Goal: Navigation & Orientation: Find specific page/section

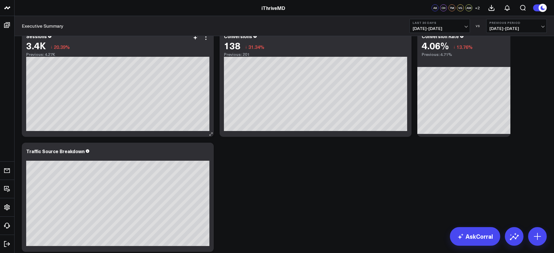
scroll to position [802, 0]
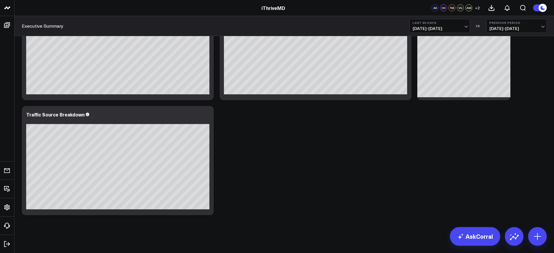
click at [442, 29] on span "[DATE] - [DATE]" at bounding box center [440, 28] width 54 height 5
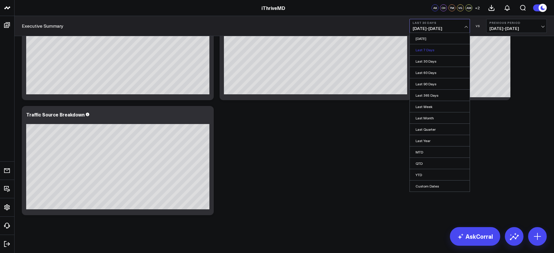
click at [433, 51] on link "Last 7 Days" at bounding box center [440, 49] width 60 height 11
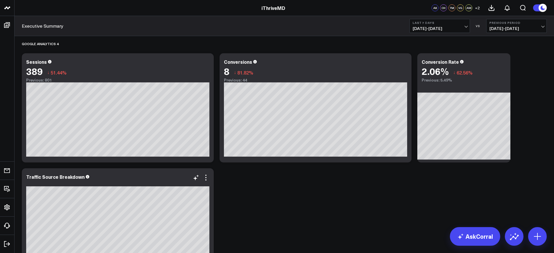
scroll to position [736, 0]
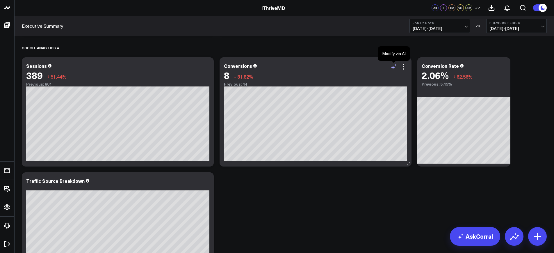
click at [393, 67] on icon at bounding box center [393, 67] width 4 height 4
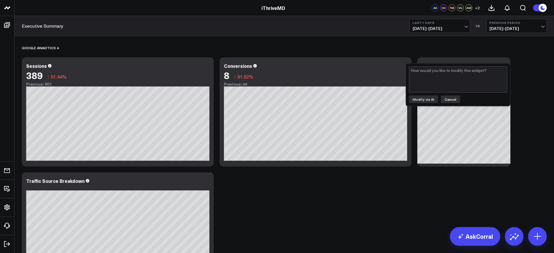
click at [443, 101] on button "Cancel" at bounding box center [450, 99] width 19 height 8
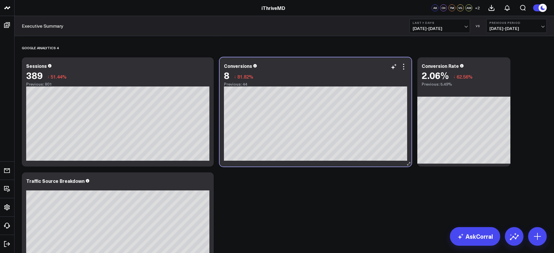
click at [375, 71] on div "8 ↓ 81.82%" at bounding box center [315, 75] width 183 height 10
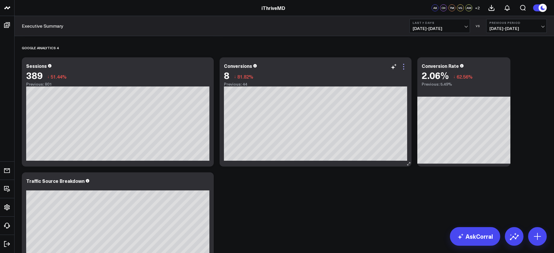
click at [404, 67] on icon at bounding box center [403, 66] width 1 height 1
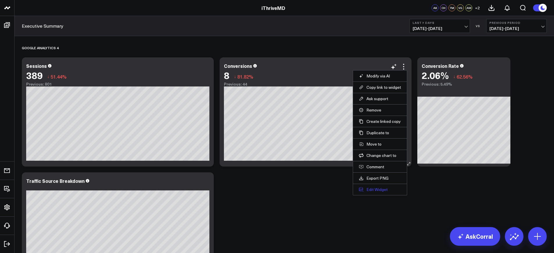
click at [370, 189] on button "Edit Widget" at bounding box center [380, 189] width 42 height 5
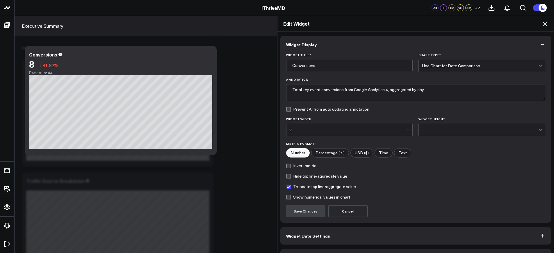
scroll to position [17, 0]
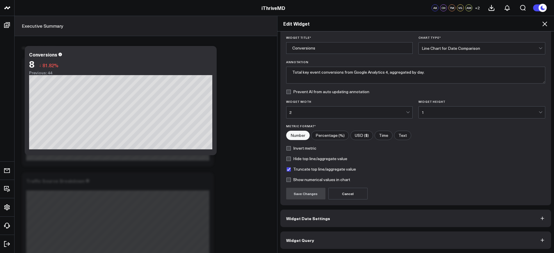
click at [366, 213] on button "Widget Date Settings" at bounding box center [415, 217] width 271 height 17
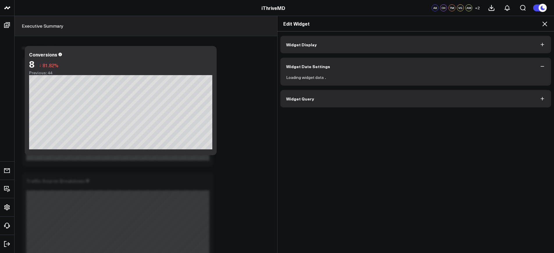
scroll to position [0, 0]
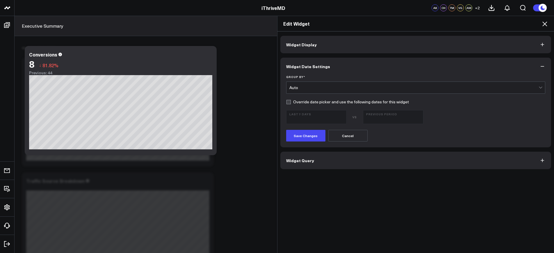
click at [344, 63] on button "Widget Date Settings" at bounding box center [415, 66] width 271 height 17
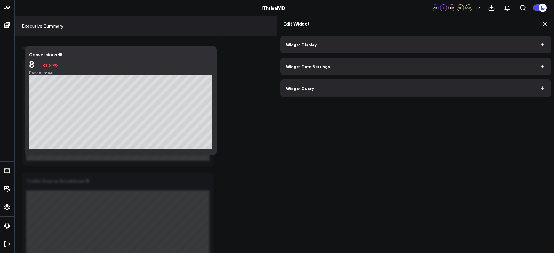
click at [340, 95] on button "Widget Query" at bounding box center [415, 87] width 271 height 17
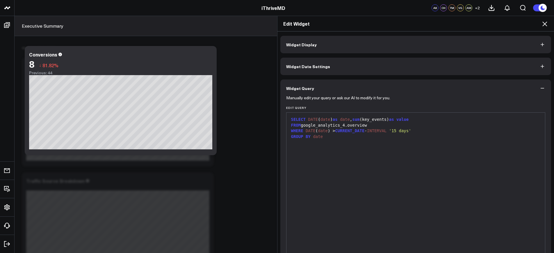
click at [543, 23] on icon at bounding box center [544, 23] width 7 height 7
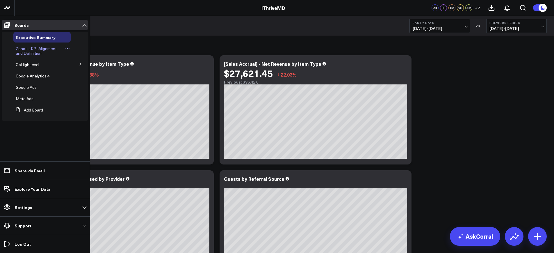
click at [26, 50] on span "Zenoti - KPI Alignment and Definition" at bounding box center [36, 51] width 41 height 10
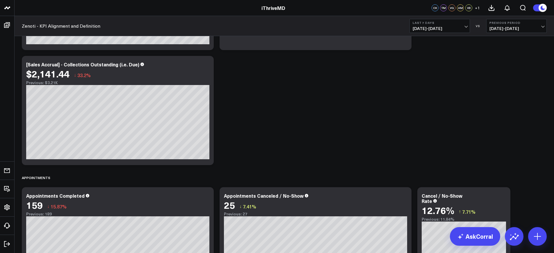
scroll to position [875, 0]
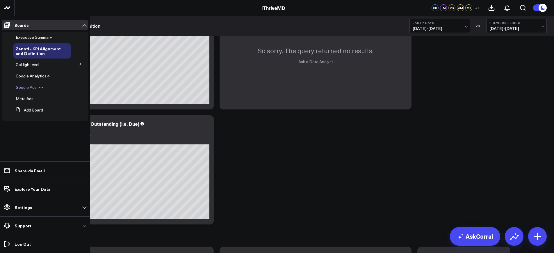
click at [29, 86] on span "Google Ads" at bounding box center [26, 87] width 21 height 6
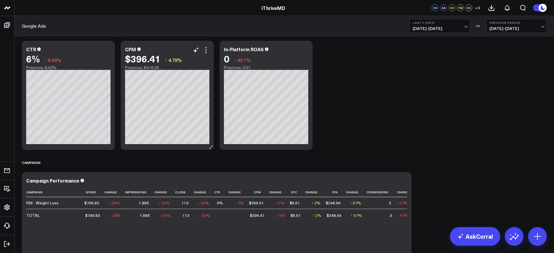
scroll to position [361, 0]
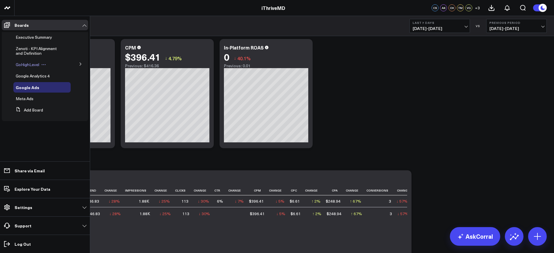
click at [21, 66] on span "GoHighLevel" at bounding box center [28, 65] width 24 height 6
